Goal: Find specific page/section: Find specific page/section

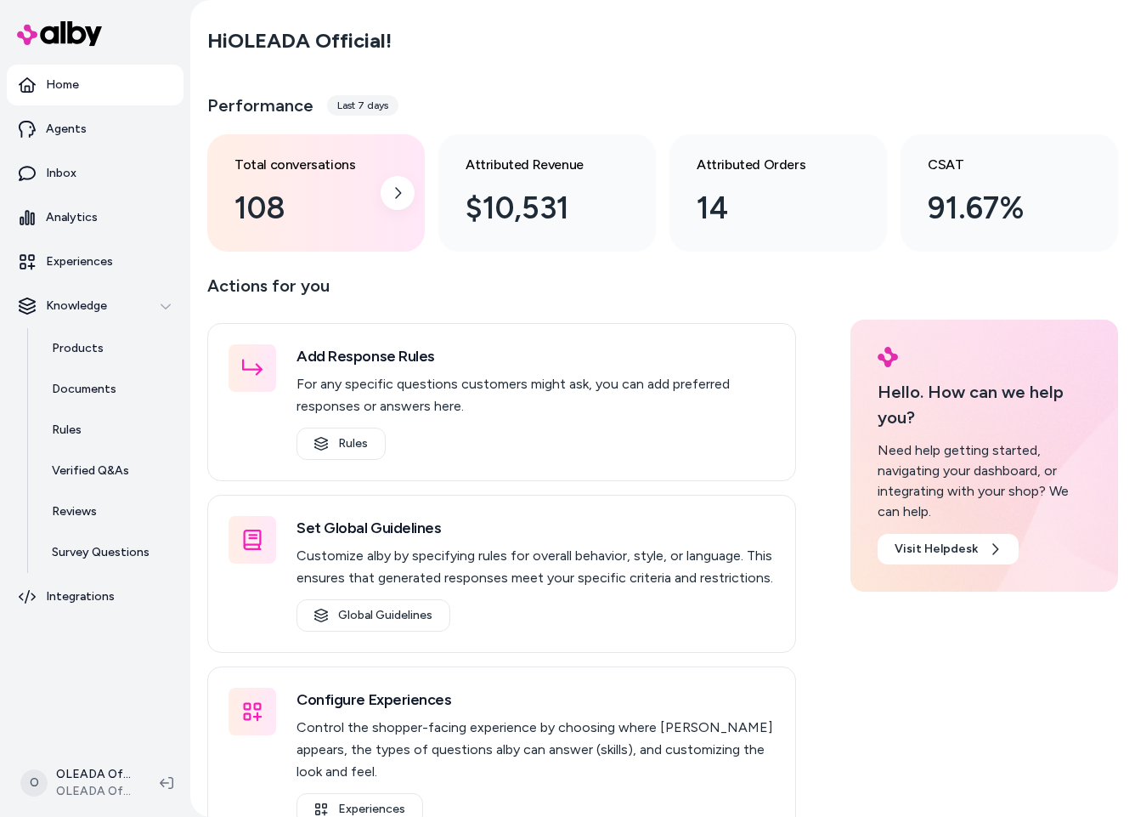
click at [325, 190] on div "108" at bounding box center [303, 208] width 136 height 46
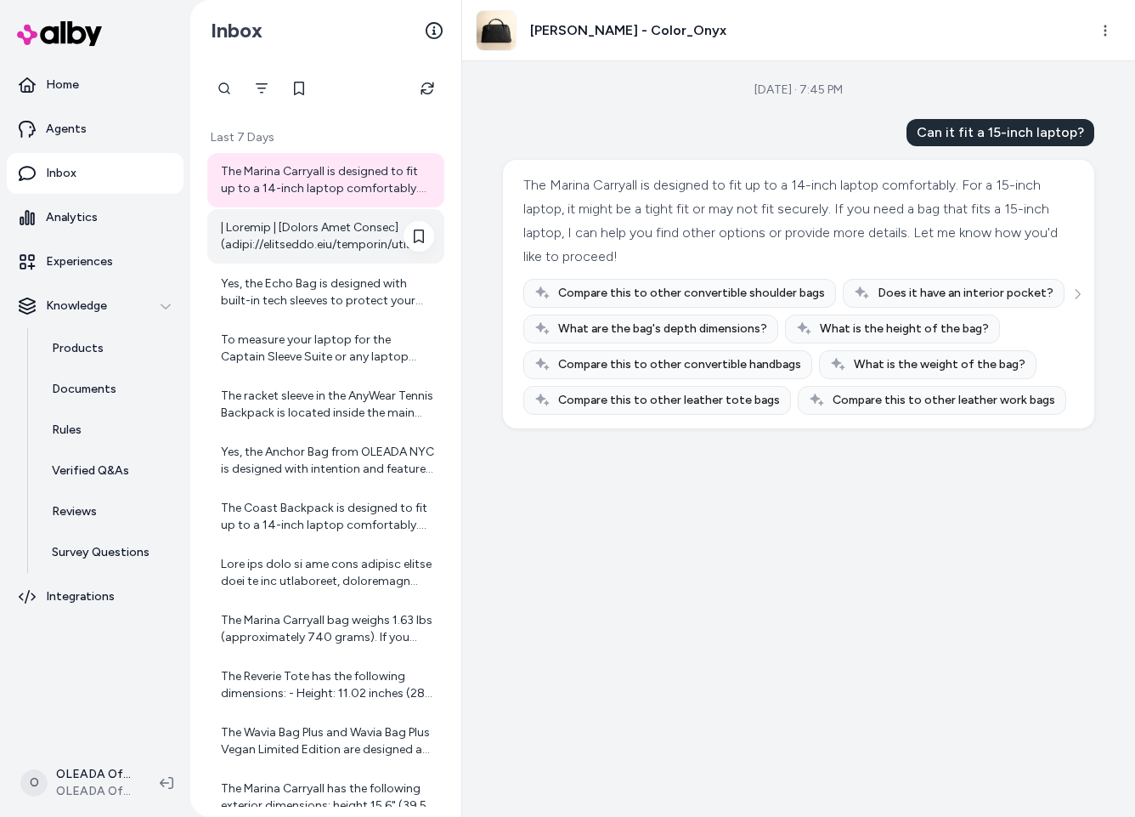
click at [342, 246] on div at bounding box center [327, 236] width 213 height 34
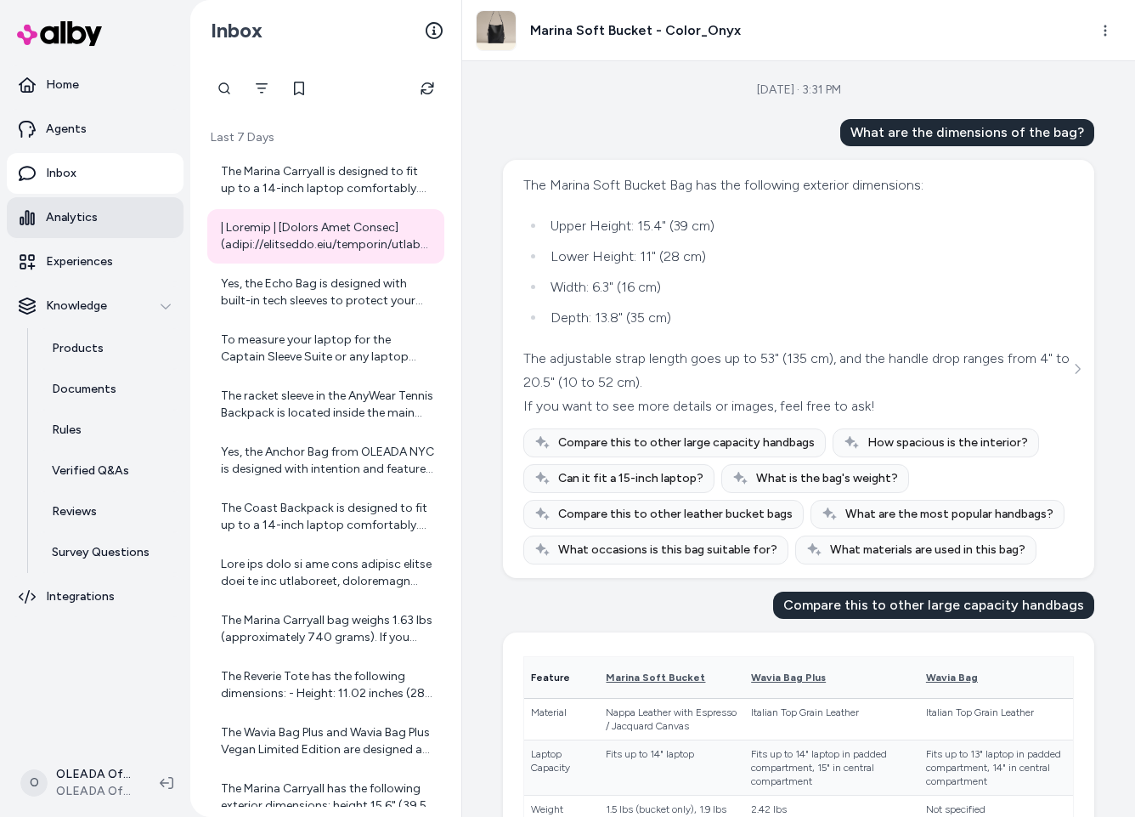
click at [99, 227] on link "Analytics" at bounding box center [95, 217] width 177 height 41
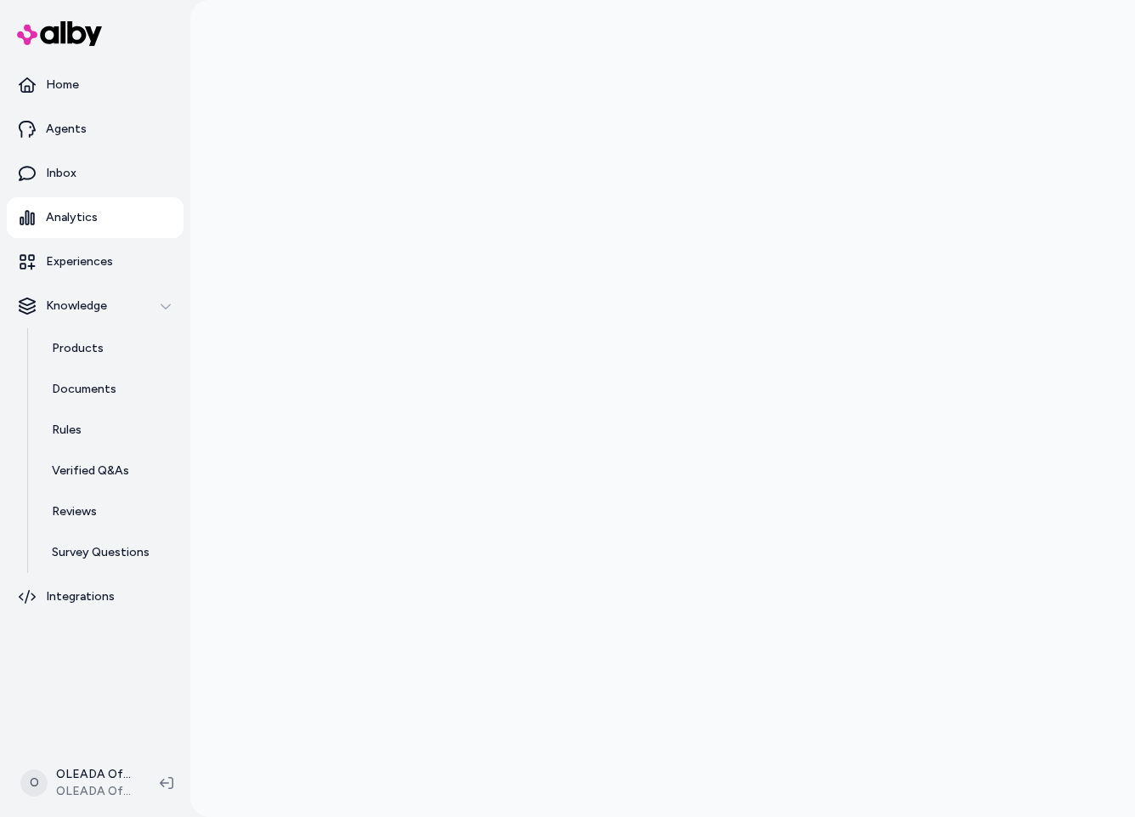
click at [86, 233] on link "Analytics" at bounding box center [95, 217] width 177 height 41
